Goal: Find specific page/section: Find specific page/section

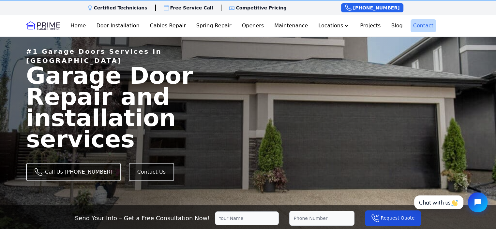
click at [416, 22] on link "Contact" at bounding box center [423, 25] width 25 height 13
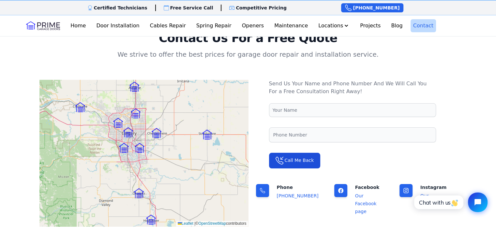
scroll to position [35, 0]
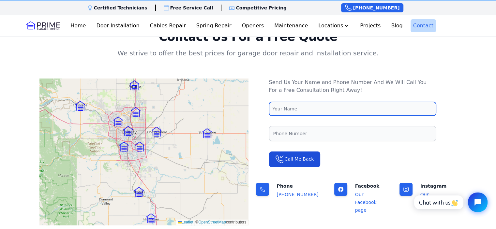
click at [278, 107] on input "text" at bounding box center [352, 109] width 167 height 14
type input "Cindy H"
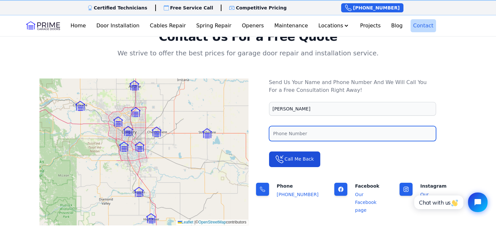
click at [292, 136] on input "tel" at bounding box center [352, 133] width 167 height 15
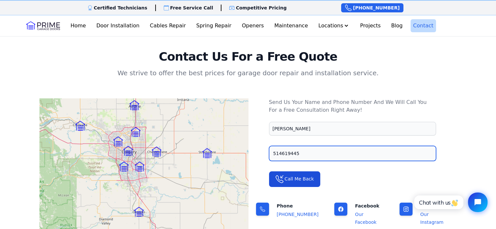
scroll to position [0, 0]
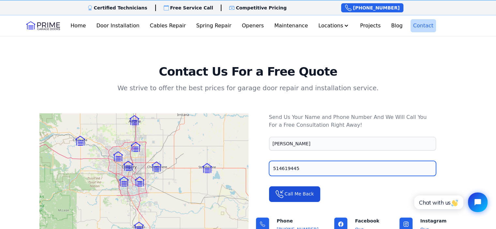
type input "514619445"
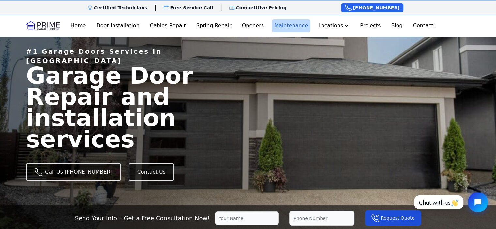
click at [292, 26] on link "Maintenance" at bounding box center [291, 25] width 39 height 13
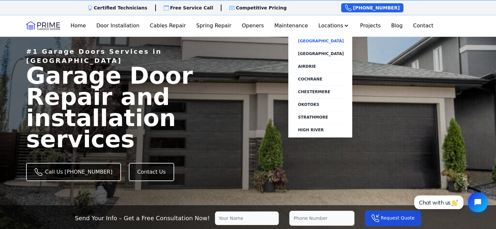
click at [318, 41] on link "[GEOGRAPHIC_DATA]" at bounding box center [321, 41] width 52 height 12
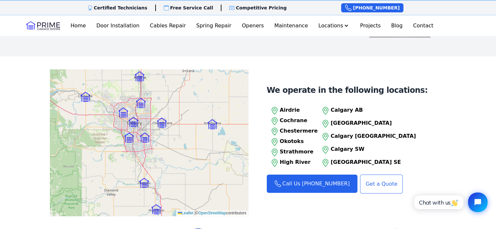
scroll to position [652, 0]
click at [353, 127] on p "[GEOGRAPHIC_DATA]" at bounding box center [373, 123] width 85 height 8
